Goal: Task Accomplishment & Management: Manage account settings

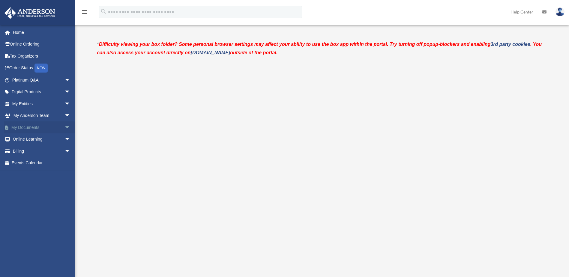
click at [26, 126] on link "My Documents arrow_drop_down" at bounding box center [41, 128] width 75 height 12
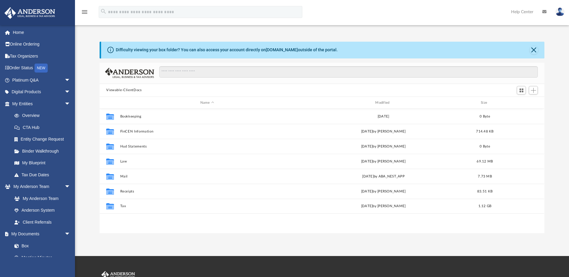
scroll to position [132, 441]
click at [534, 93] on button "Add" at bounding box center [533, 90] width 9 height 8
click at [525, 103] on li "Upload" at bounding box center [525, 102] width 19 height 6
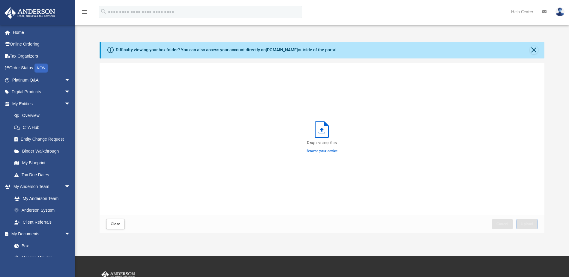
scroll to position [148, 441]
click at [315, 151] on label "Browse your device" at bounding box center [322, 151] width 31 height 5
click at [0, 0] on input "Browse your device" at bounding box center [0, 0] width 0 height 0
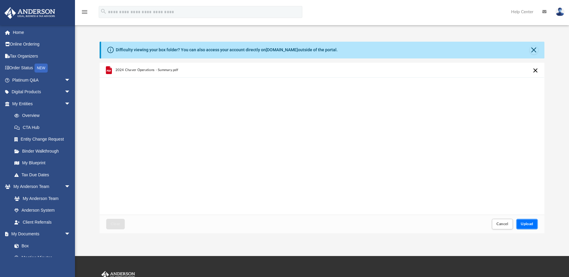
click at [531, 225] on span "Upload" at bounding box center [527, 224] width 13 height 4
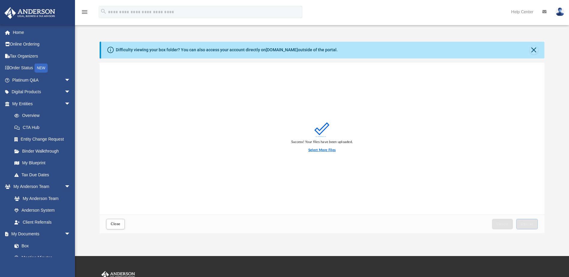
click at [321, 149] on label "Select More Files" at bounding box center [322, 150] width 27 height 5
click at [0, 0] on input "Select More Files" at bounding box center [0, 0] width 0 height 0
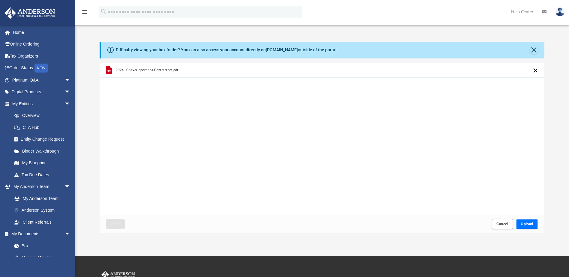
click at [531, 223] on span "Upload" at bounding box center [527, 224] width 13 height 4
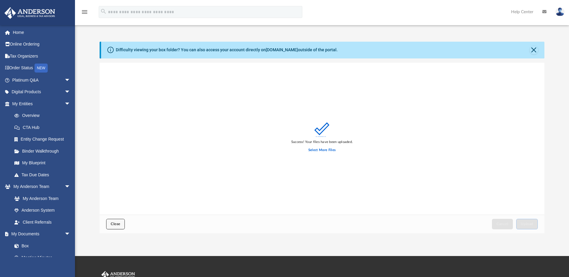
drag, startPoint x: 118, startPoint y: 226, endPoint x: 117, endPoint y: 222, distance: 4.3
click at [118, 226] on button "Close" at bounding box center [115, 224] width 19 height 11
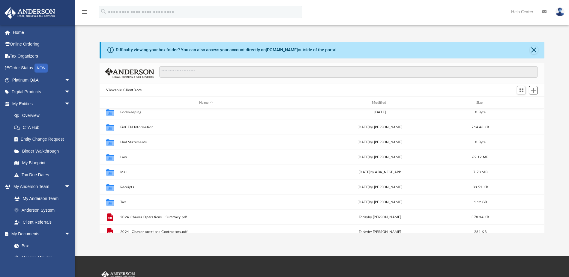
scroll to position [11, 0]
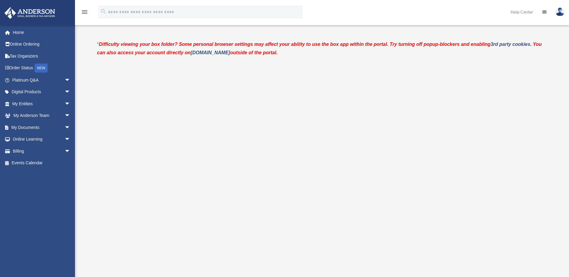
scroll to position [30, 0]
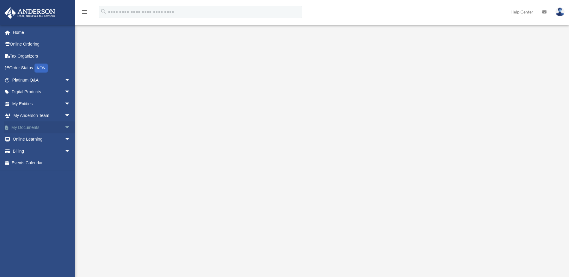
click at [35, 125] on link "My Documents arrow_drop_down" at bounding box center [41, 128] width 75 height 12
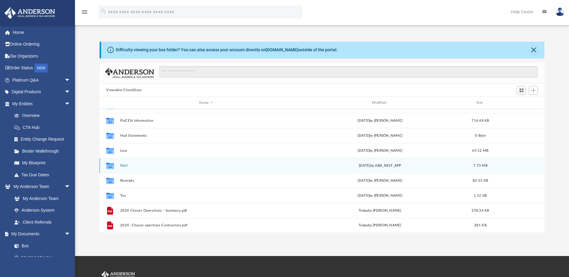
click at [109, 165] on icon "grid" at bounding box center [110, 167] width 8 height 5
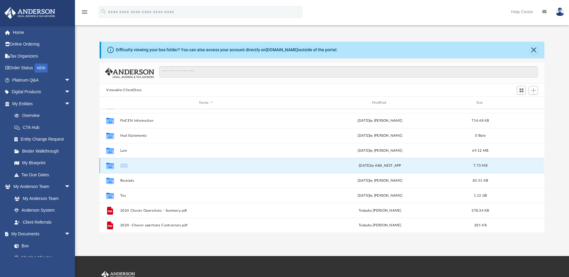
click at [109, 165] on icon "grid" at bounding box center [110, 167] width 8 height 5
click at [111, 165] on icon "grid" at bounding box center [110, 167] width 8 height 5
drag, startPoint x: 111, startPoint y: 165, endPoint x: 144, endPoint y: 163, distance: 33.4
click at [144, 163] on div "Collaborated Folder Mail Tue Sep 9 2025 by ABA_NEST_APP 7.73 MB" at bounding box center [322, 165] width 445 height 15
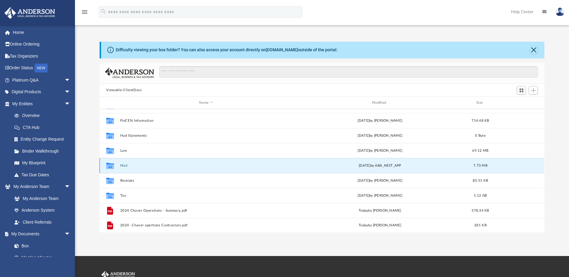
click at [367, 168] on div "Tue Sep 9 2025 by ABA_NEST_APP" at bounding box center [380, 165] width 172 height 5
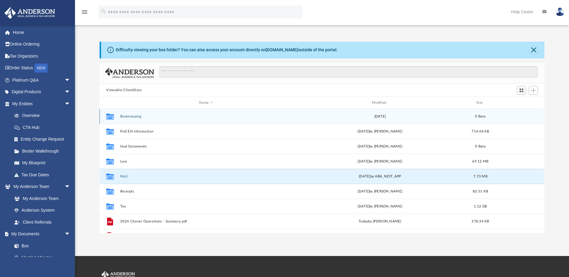
click at [125, 115] on button "Bookkeeping" at bounding box center [206, 117] width 172 height 4
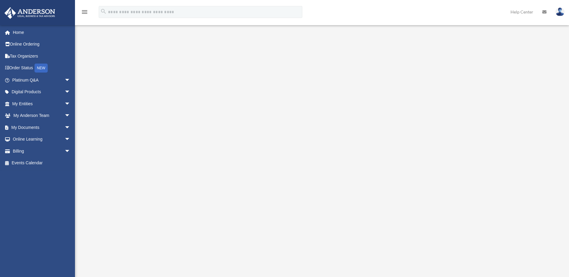
scroll to position [60, 0]
